Goal: Navigation & Orientation: Understand site structure

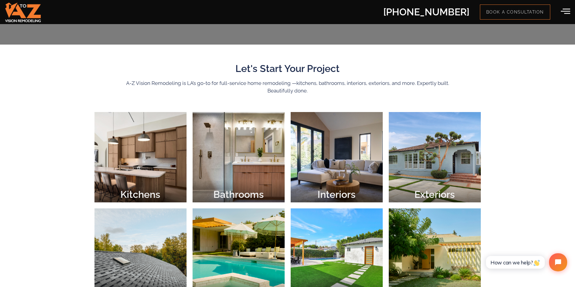
click at [564, 12] on icon at bounding box center [564, 10] width 9 height 9
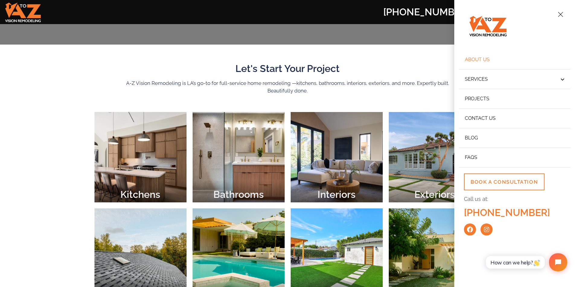
click at [477, 61] on link "About Us" at bounding box center [514, 60] width 112 height 20
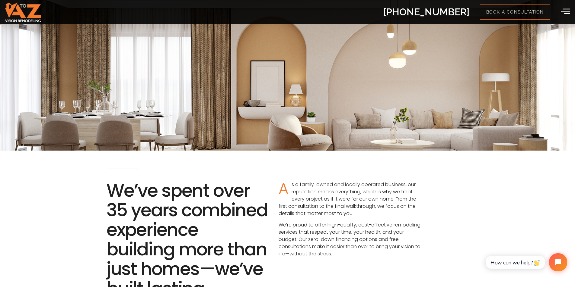
click at [564, 13] on icon at bounding box center [564, 10] width 9 height 9
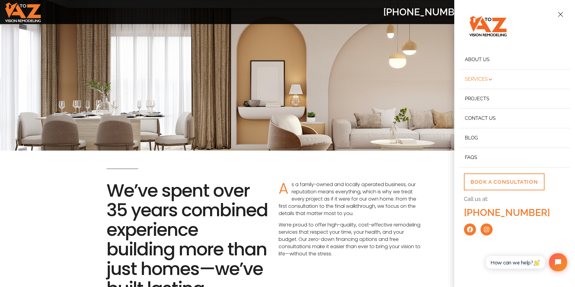
click at [490, 80] on span "Off-Canvas" at bounding box center [489, 79] width 5 height 7
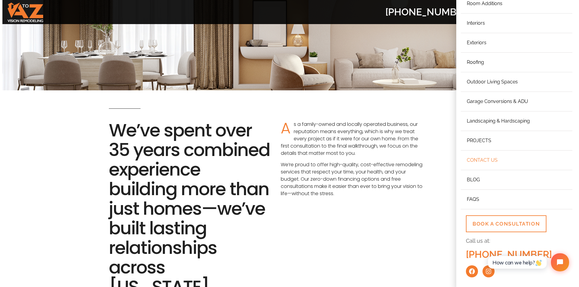
scroll to position [90, 0]
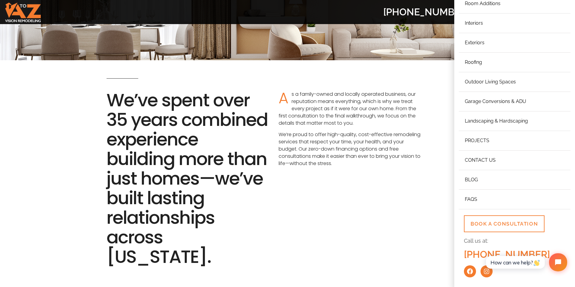
click at [413, 213] on div "Off-Canvas" at bounding box center [287, 143] width 575 height 287
